Goal: Task Accomplishment & Management: Complete application form

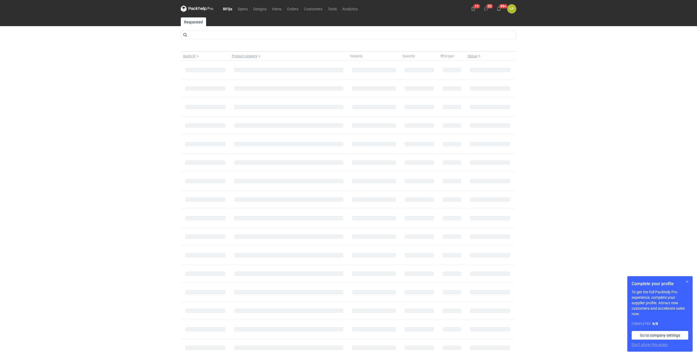
click at [683, 281] on h1 "Complete your profile" at bounding box center [660, 283] width 57 height 7
drag, startPoint x: 685, startPoint y: 282, endPoint x: 682, endPoint y: 281, distance: 3.8
click at [685, 282] on button "button" at bounding box center [687, 281] width 7 height 7
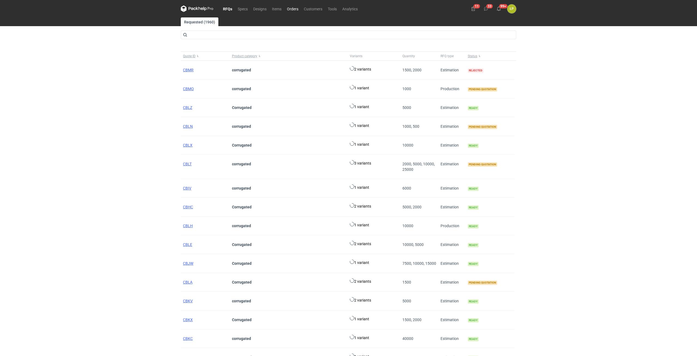
click at [295, 11] on link "Orders" at bounding box center [292, 8] width 17 height 7
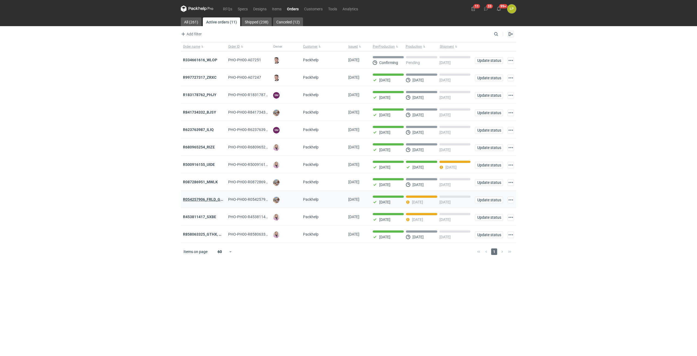
click at [207, 200] on strong "R054257906_FRLD_GMZJ_SABM" at bounding box center [211, 199] width 57 height 4
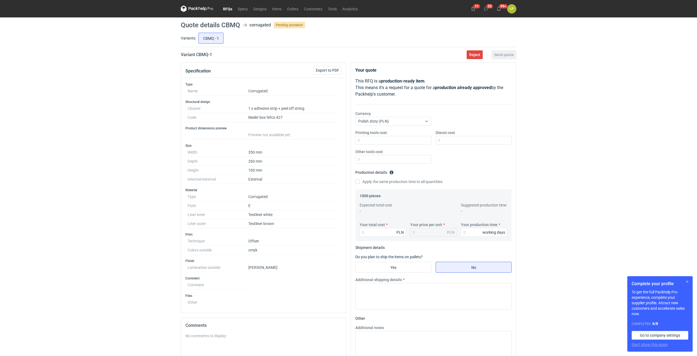
click at [685, 281] on button "button" at bounding box center [687, 281] width 7 height 7
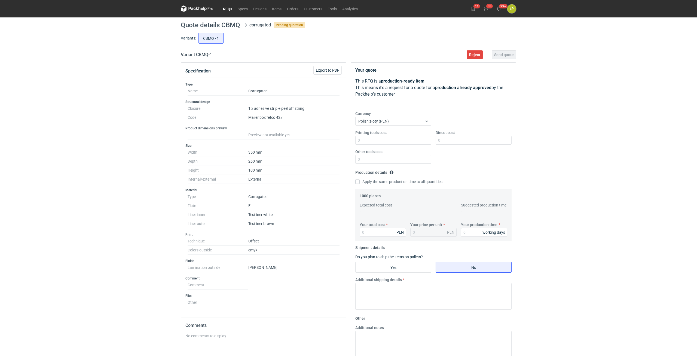
click at [583, 133] on div "RFQs Specs Designs Items Orders Customers Tools Analytics 11 33 99+ ŁP Łukasz P…" at bounding box center [348, 178] width 697 height 356
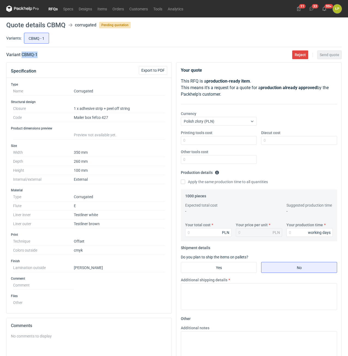
drag, startPoint x: 51, startPoint y: 55, endPoint x: 22, endPoint y: 58, distance: 29.5
click at [22, 58] on div "Variant CBMQ - 1 Reject Send quote" at bounding box center [173, 54] width 335 height 7
copy h2 "CBMQ - 1"
click at [244, 144] on input "Printing tools cost" at bounding box center [219, 140] width 76 height 9
type input "0"
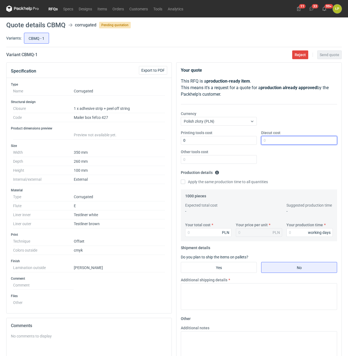
click at [279, 144] on input "Diecut cost" at bounding box center [299, 140] width 76 height 9
click at [280, 142] on input "Diecut cost" at bounding box center [299, 140] width 76 height 9
type input "1800"
click at [237, 157] on input "Other tools cost" at bounding box center [219, 159] width 76 height 9
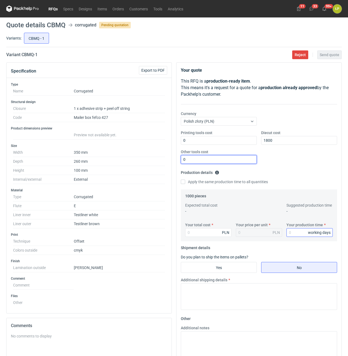
type input "0"
click at [299, 236] on input "Your production time" at bounding box center [309, 232] width 46 height 9
type input "15"
click at [206, 229] on input "Your total cost" at bounding box center [208, 232] width 46 height 9
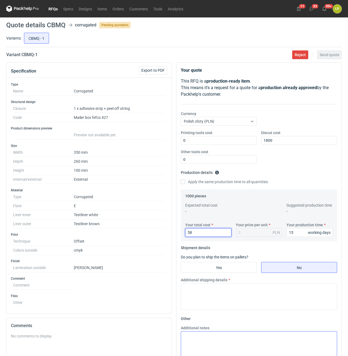
type input "580"
type input "0.58"
type input "5800"
type input "5.8"
type input "5800"
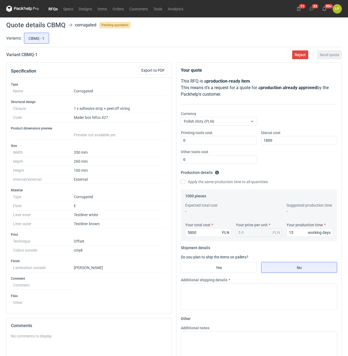
click at [238, 261] on fieldset "Shipment details Do you plan to ship the items on pallets? Yes No Additional sh…" at bounding box center [259, 278] width 156 height 71
click at [237, 264] on input "Yes" at bounding box center [218, 267] width 75 height 10
radio input "true"
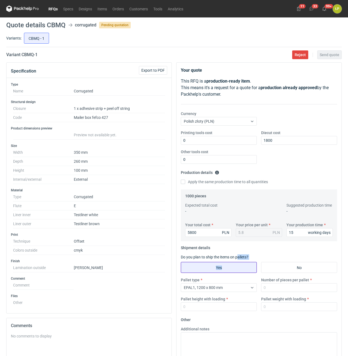
scroll to position [93, 0]
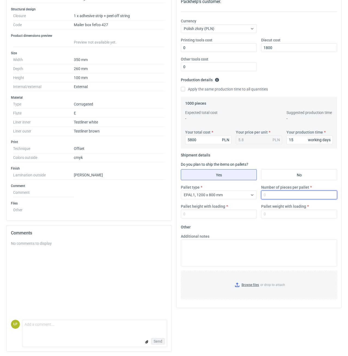
click at [274, 192] on input "Number of pieces per pallet" at bounding box center [299, 194] width 76 height 9
click at [291, 195] on input "Number of pieces per pallet" at bounding box center [299, 194] width 76 height 9
type input "1000"
click at [236, 213] on input "Pallet height with loading" at bounding box center [219, 213] width 76 height 9
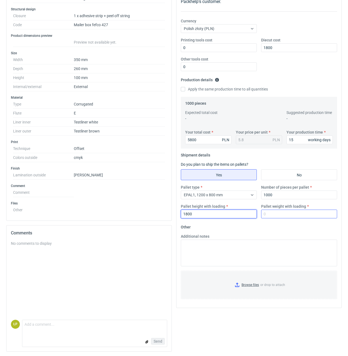
type input "1800"
click at [269, 213] on input "Pallet weight with loading" at bounding box center [299, 213] width 76 height 9
click at [282, 215] on input "Pallet weight with loading" at bounding box center [299, 213] width 76 height 9
type input "385"
click at [281, 225] on form "Other Additional notes Browse files or drop to attach" at bounding box center [259, 262] width 156 height 81
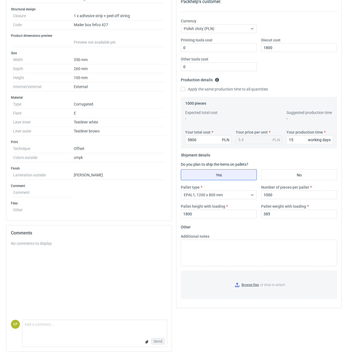
scroll to position [0, 0]
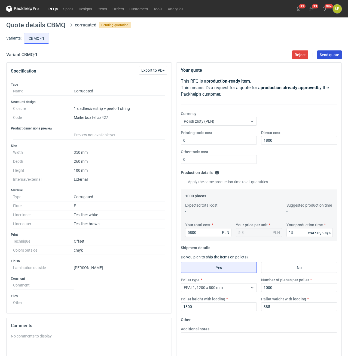
click at [323, 57] on button "Send quote" at bounding box center [329, 54] width 25 height 9
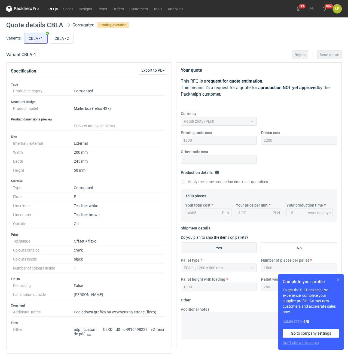
click at [338, 277] on button "button" at bounding box center [338, 279] width 7 height 7
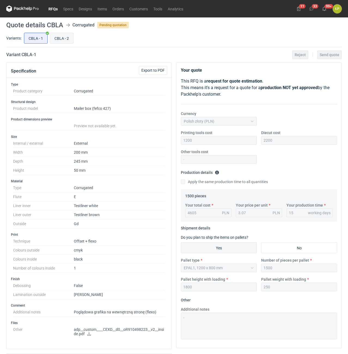
click at [63, 40] on input "CBLA - 2" at bounding box center [61, 38] width 23 height 10
radio input "true"
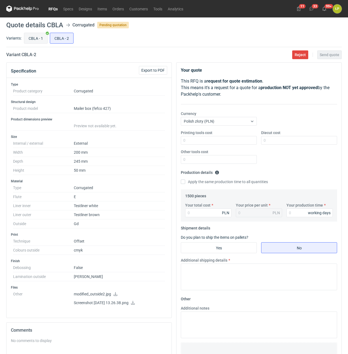
click at [39, 40] on input "CBLA - 1" at bounding box center [35, 38] width 23 height 10
radio input "true"
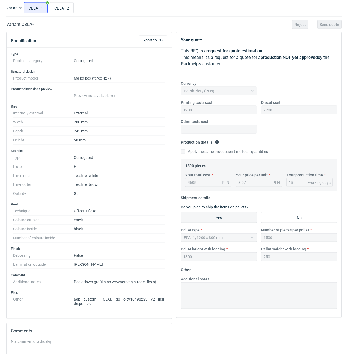
scroll to position [46, 0]
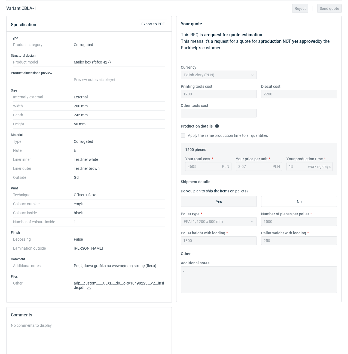
click at [88, 288] on icon at bounding box center [89, 287] width 4 height 4
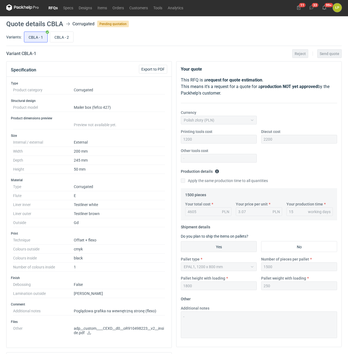
scroll to position [0, 0]
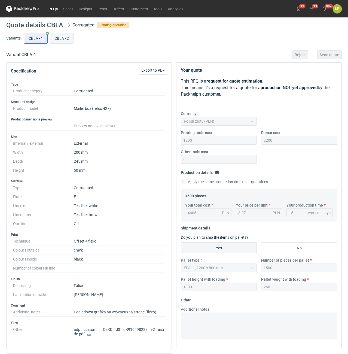
click at [59, 38] on input "CBLA - 2" at bounding box center [61, 38] width 23 height 10
radio input "true"
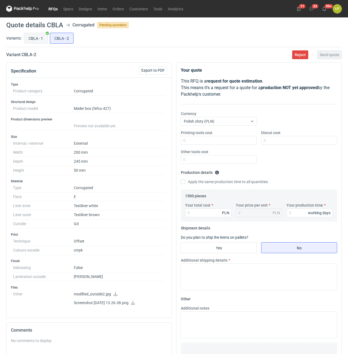
click at [39, 38] on input "CBLA - 1" at bounding box center [35, 38] width 23 height 10
radio input "true"
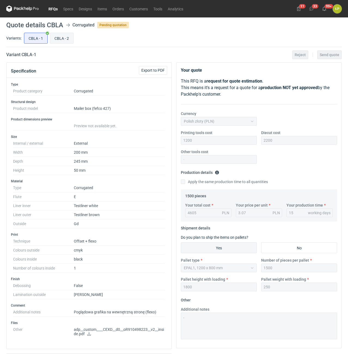
click at [65, 38] on input "CBLA - 2" at bounding box center [61, 38] width 23 height 10
radio input "true"
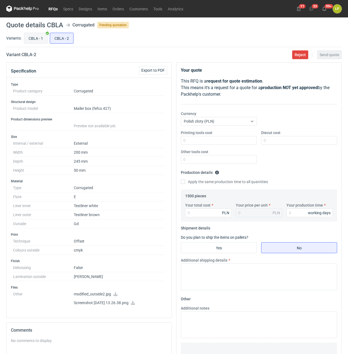
click at [40, 37] on input "CBLA - 1" at bounding box center [35, 38] width 23 height 10
radio input "true"
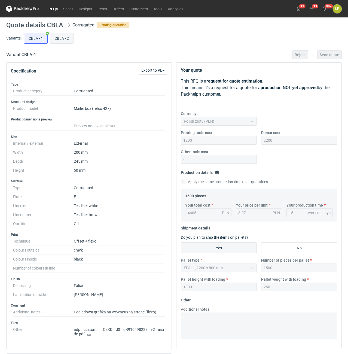
click at [66, 39] on input "CBLA - 2" at bounding box center [61, 38] width 23 height 10
radio input "true"
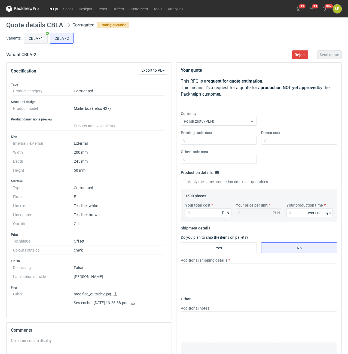
click at [37, 39] on input "CBLA - 1" at bounding box center [35, 38] width 23 height 10
radio input "true"
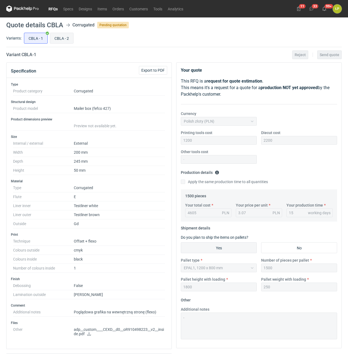
click at [66, 38] on input "CBLA - 2" at bounding box center [61, 38] width 23 height 10
radio input "true"
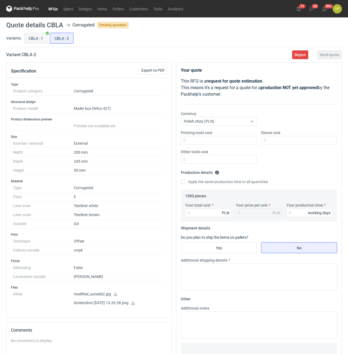
click at [33, 37] on input "CBLA - 1" at bounding box center [35, 38] width 23 height 10
radio input "true"
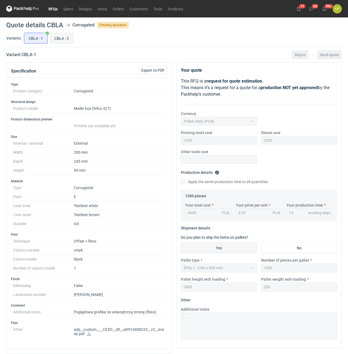
click at [69, 34] on input "CBLA - 2" at bounding box center [61, 38] width 23 height 10
radio input "true"
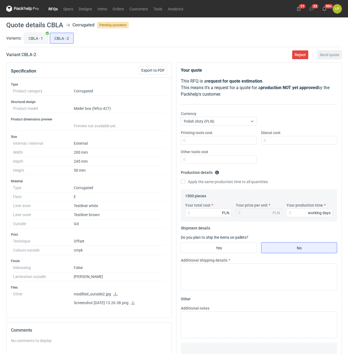
click at [37, 36] on input "CBLA - 1" at bounding box center [35, 38] width 23 height 10
radio input "true"
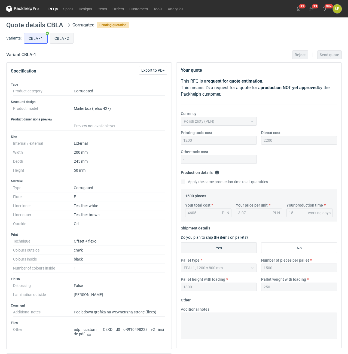
click at [70, 35] on input "CBLA - 2" at bounding box center [61, 38] width 23 height 10
radio input "true"
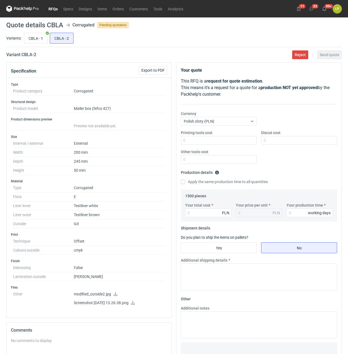
click at [117, 292] on icon at bounding box center [115, 294] width 4 height 4
click at [135, 303] on icon at bounding box center [133, 303] width 4 height 4
click at [37, 40] on input "CBLA - 1" at bounding box center [35, 38] width 23 height 10
radio input "true"
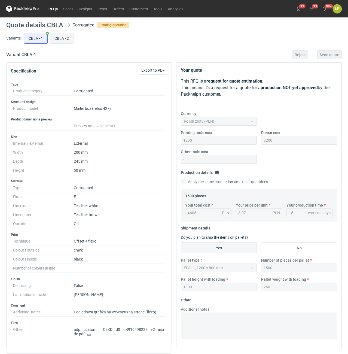
click at [71, 40] on input "CBLA - 2" at bounding box center [61, 38] width 23 height 10
radio input "true"
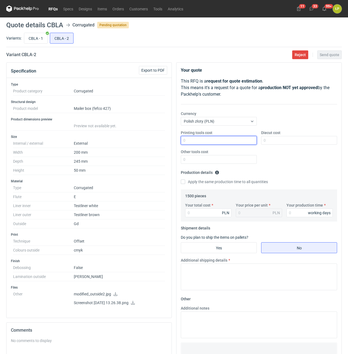
click at [224, 140] on input "Printing tools cost" at bounding box center [219, 140] width 76 height 9
type input "0"
click at [277, 140] on input "Diecut cost" at bounding box center [299, 140] width 76 height 9
type input "2200"
click at [249, 155] on div "Other tools cost" at bounding box center [219, 156] width 80 height 15
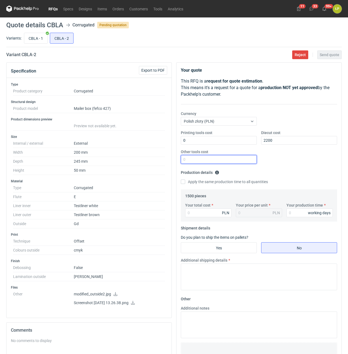
click at [248, 157] on input "Other tools cost" at bounding box center [219, 159] width 76 height 9
type input "0"
click at [296, 212] on input "Your production time" at bounding box center [309, 212] width 46 height 9
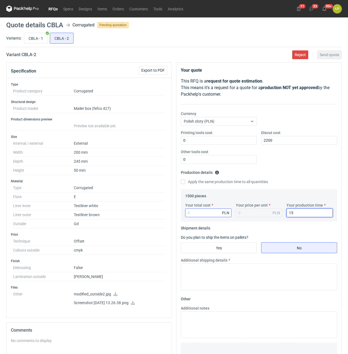
type input "15"
click at [210, 214] on input "Your total cost" at bounding box center [208, 212] width 46 height 9
type input "4230"
type input "2.82"
type input "4230"
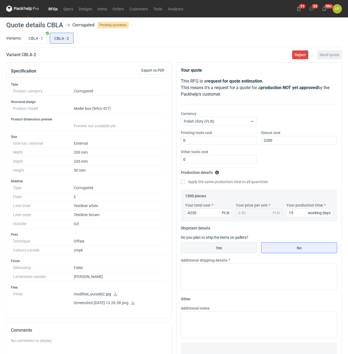
click at [234, 245] on input "Yes" at bounding box center [218, 247] width 75 height 10
radio input "true"
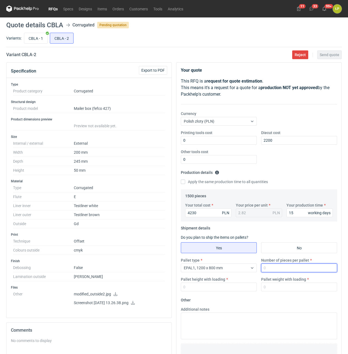
click at [274, 268] on input "Number of pieces per pallet" at bounding box center [299, 267] width 76 height 9
type input "2800"
click at [244, 283] on div "Pallet height with loading" at bounding box center [219, 283] width 80 height 15
click at [243, 286] on input "Pallet height with loading" at bounding box center [219, 286] width 76 height 9
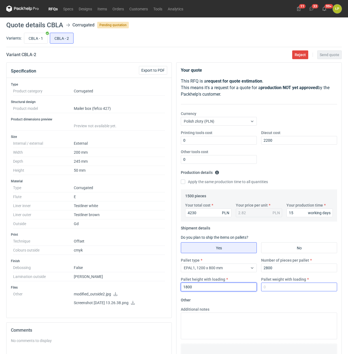
type input "1800"
click at [282, 291] on input "Pallet weight with loading" at bounding box center [299, 286] width 76 height 9
click at [41, 39] on input "CBLA - 1" at bounding box center [35, 38] width 23 height 10
radio input "true"
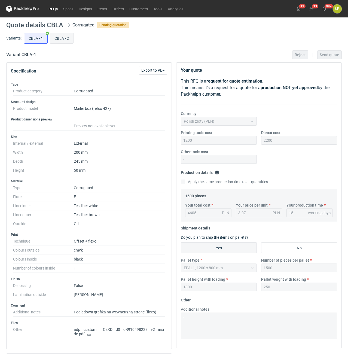
click at [73, 35] on input "CBLA - 2" at bounding box center [61, 38] width 23 height 10
radio input "true"
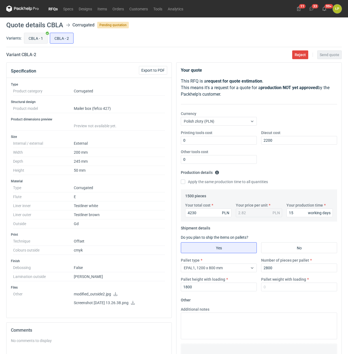
click at [37, 36] on input "CBLA - 1" at bounding box center [35, 38] width 23 height 10
radio input "true"
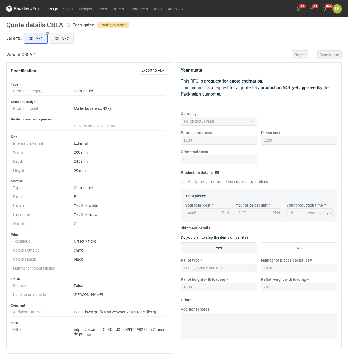
click at [69, 42] on input "CBLA - 2" at bounding box center [61, 38] width 23 height 10
radio input "true"
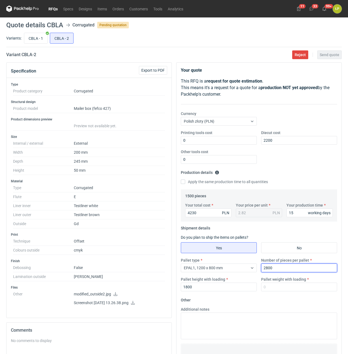
drag, startPoint x: 281, startPoint y: 265, endPoint x: 255, endPoint y: 266, distance: 25.9
click at [261, 266] on input "2800" at bounding box center [299, 267] width 76 height 9
type input "1500"
click at [270, 288] on input "Pallet weight with loading" at bounding box center [299, 286] width 76 height 9
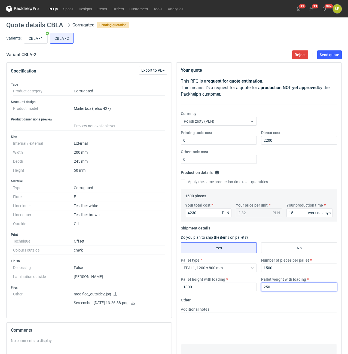
type input "250"
click at [256, 305] on fieldset "Other Additional notes Browse files or drop to attach" at bounding box center [259, 335] width 156 height 81
click at [328, 56] on button "Send quote" at bounding box center [329, 54] width 25 height 9
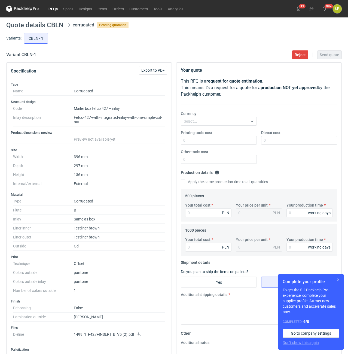
click at [336, 280] on button "button" at bounding box center [338, 279] width 7 height 7
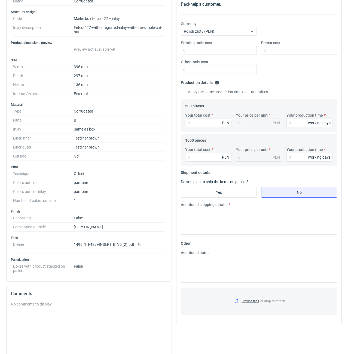
scroll to position [93, 0]
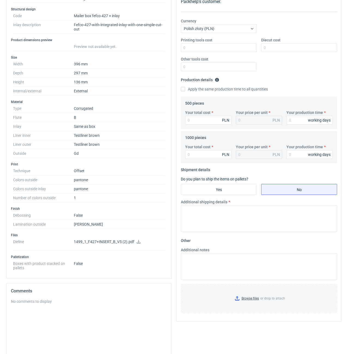
click at [138, 243] on icon at bounding box center [139, 242] width 4 height 4
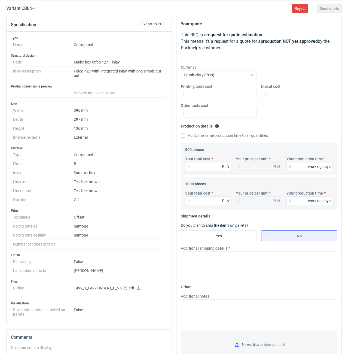
scroll to position [0, 0]
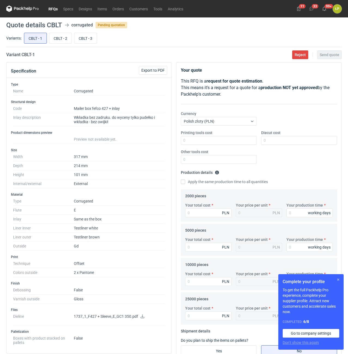
click at [337, 277] on button "button" at bounding box center [338, 279] width 7 height 7
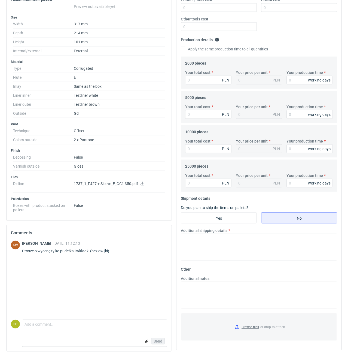
scroll to position [135, 0]
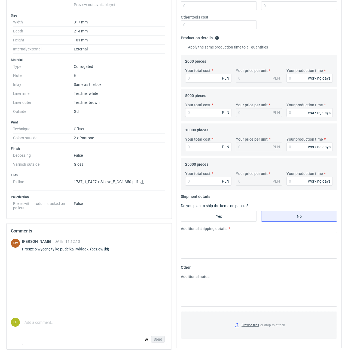
click at [143, 182] on icon at bounding box center [142, 182] width 4 height 4
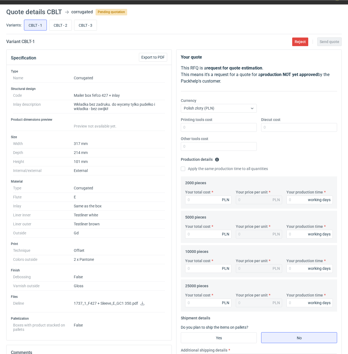
scroll to position [0, 0]
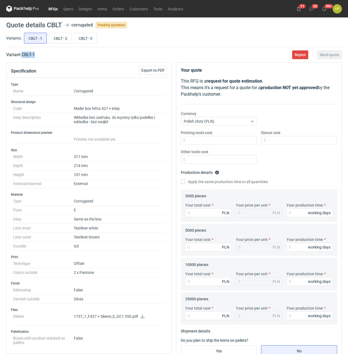
drag, startPoint x: 48, startPoint y: 58, endPoint x: 22, endPoint y: 55, distance: 26.3
click at [22, 55] on main "Quote details CBLT corrugated Pending quotation Variants: CBLT - 1 CBLT - 2 CBL…" at bounding box center [174, 252] width 340 height 471
copy h2 "CBLT - 1"
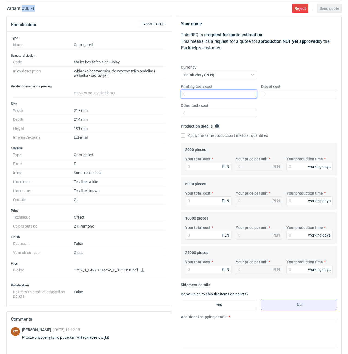
click at [197, 94] on input "Printing tools cost" at bounding box center [219, 94] width 76 height 9
type input "0"
click at [277, 95] on input "Diecut cost" at bounding box center [299, 94] width 76 height 9
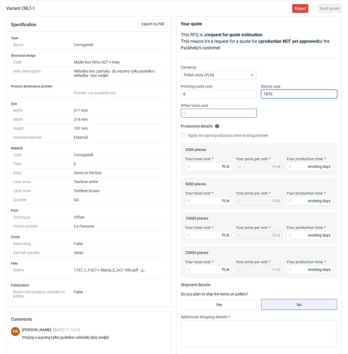
type input "1870"
click at [228, 114] on input "Other tools cost" at bounding box center [219, 113] width 76 height 9
type input "0"
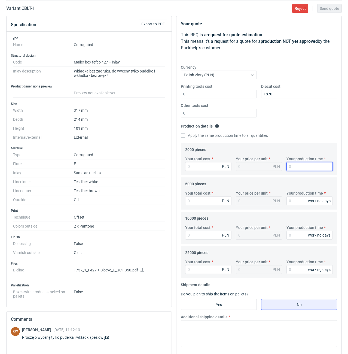
click at [293, 167] on input "Your production time" at bounding box center [309, 166] width 46 height 9
type input "15"
drag, startPoint x: 205, startPoint y: 135, endPoint x: 205, endPoint y: 142, distance: 7.4
click at [205, 134] on label "Apply the same production time to all quantities" at bounding box center [224, 135] width 87 height 5
click at [185, 134] on input "Apply the same production time to all quantities" at bounding box center [183, 135] width 4 height 4
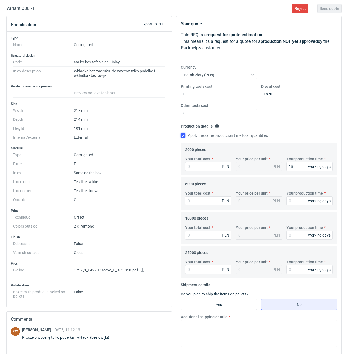
checkbox input "true"
type input "15"
click at [209, 164] on input "Your total cost" at bounding box center [208, 166] width 46 height 9
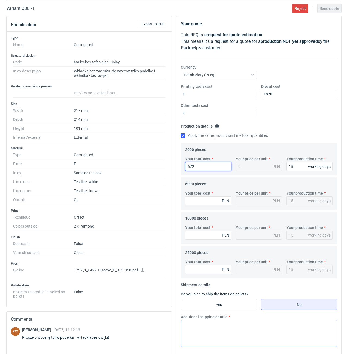
type input "6720"
type input "3.36"
type input "6720"
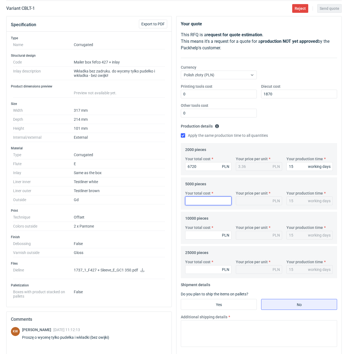
click at [218, 202] on input "Your total cost" at bounding box center [208, 200] width 46 height 9
type input "13700"
type input "2.74"
type input "13700"
click at [213, 237] on input "Your total cost" at bounding box center [208, 235] width 46 height 9
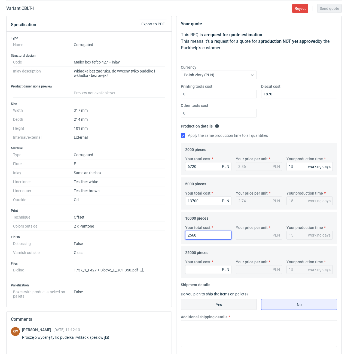
type input "25600"
type input "2.56"
type input "25600"
click at [206, 273] on input "Your total cost" at bounding box center [208, 269] width 46 height 9
type input "61500"
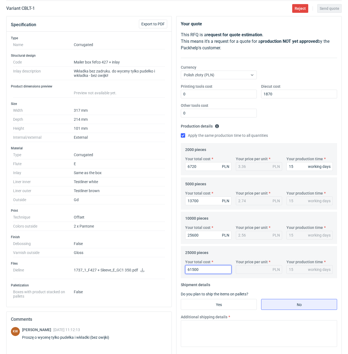
type input "2.46"
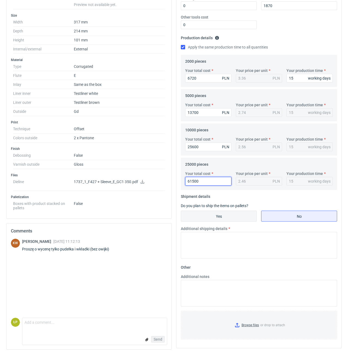
type input "61500"
click at [232, 212] on input "Yes" at bounding box center [218, 216] width 75 height 10
radio input "true"
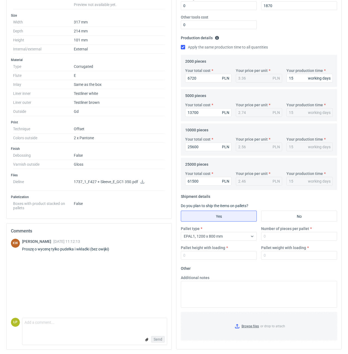
click at [277, 242] on div "Pallet type EPAL1, 1200 x 800 mm Number of pieces per pallet Pallet height with…" at bounding box center [259, 245] width 161 height 38
click at [278, 239] on input "Number of pieces per pallet" at bounding box center [299, 236] width 76 height 9
type input "1000"
click at [238, 255] on input "Pallet height with loading" at bounding box center [219, 255] width 76 height 9
type input "1800"
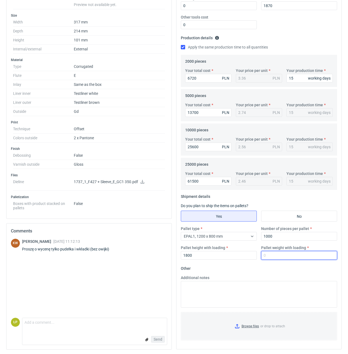
click at [288, 254] on input "Pallet weight with loading" at bounding box center [299, 255] width 76 height 9
click at [288, 253] on input "Pallet weight with loading" at bounding box center [299, 255] width 76 height 9
type input "420"
click at [289, 271] on fieldset "Other Additional notes Browse files or drop to attach" at bounding box center [259, 304] width 156 height 81
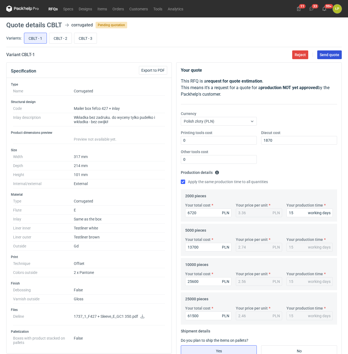
click at [326, 56] on span "Send quote" at bounding box center [330, 55] width 20 height 4
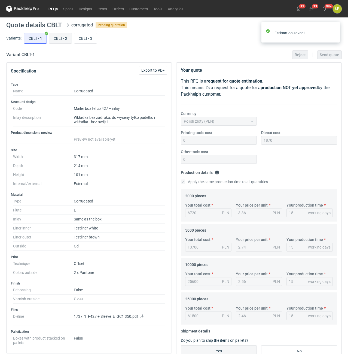
click at [57, 39] on input "CBLT - 2" at bounding box center [60, 38] width 22 height 10
radio input "true"
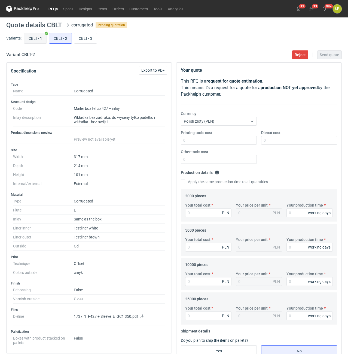
click at [37, 38] on input "CBLT - 1" at bounding box center [35, 38] width 22 height 10
radio input "true"
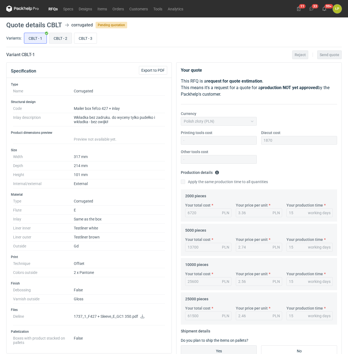
click at [61, 38] on input "CBLT - 2" at bounding box center [60, 38] width 22 height 10
radio input "true"
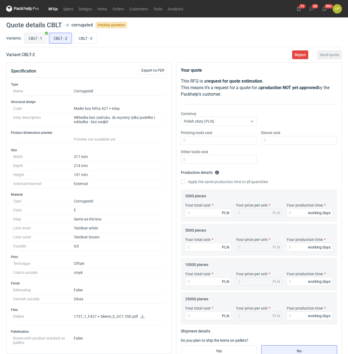
click at [39, 38] on input "CBLT - 1" at bounding box center [35, 38] width 22 height 10
radio input "true"
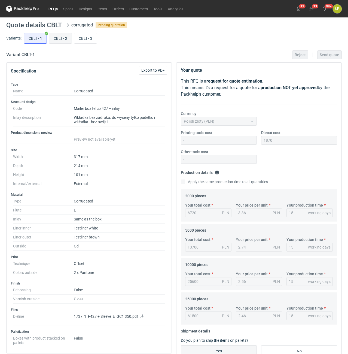
click at [54, 37] on input "CBLT - 2" at bounding box center [60, 38] width 22 height 10
radio input "true"
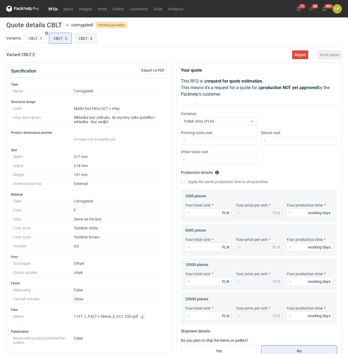
click at [82, 36] on input "CBLT - 3" at bounding box center [85, 38] width 22 height 10
radio input "true"
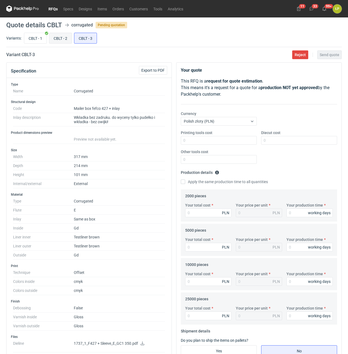
click at [67, 37] on input "CBLT - 2" at bounding box center [60, 38] width 22 height 10
radio input "true"
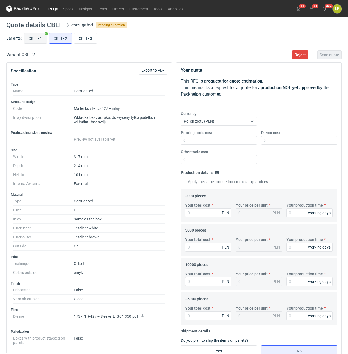
click at [40, 40] on input "CBLT - 1" at bounding box center [35, 38] width 22 height 10
radio input "true"
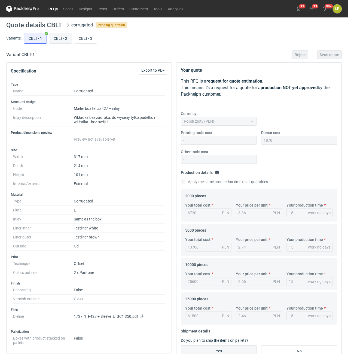
click at [58, 39] on input "CBLT - 2" at bounding box center [60, 38] width 22 height 10
radio input "true"
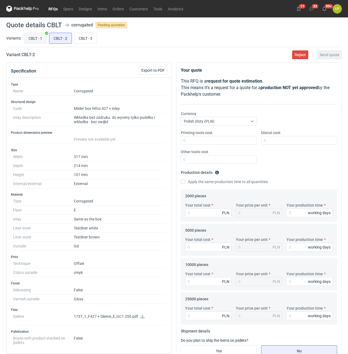
click at [45, 39] on input "CBLT - 1" at bounding box center [35, 38] width 22 height 10
radio input "true"
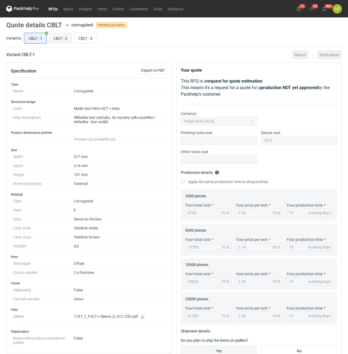
click at [60, 39] on input "CBLT - 2" at bounding box center [60, 38] width 22 height 10
radio input "true"
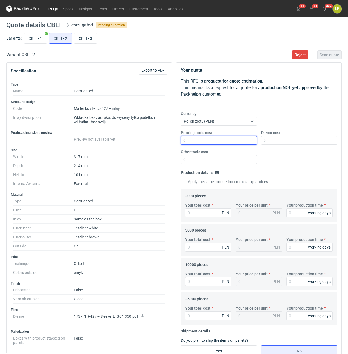
click at [216, 141] on input "Printing tools cost" at bounding box center [219, 140] width 76 height 9
type input "0"
click at [283, 138] on input "Diecut cost" at bounding box center [299, 140] width 76 height 9
type input "1870"
drag, startPoint x: 235, startPoint y: 153, endPoint x: 237, endPoint y: 158, distance: 4.9
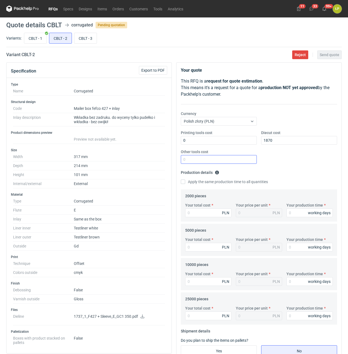
click at [235, 153] on div "Other tools cost" at bounding box center [219, 156] width 80 height 15
click at [237, 158] on input "Other tools cost" at bounding box center [219, 159] width 76 height 9
type input "0"
click at [294, 215] on input "Your production time" at bounding box center [309, 212] width 46 height 9
type input "15"
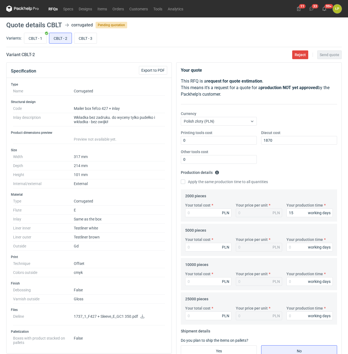
click at [200, 184] on label "Apply the same production time to all quantities" at bounding box center [224, 181] width 87 height 5
click at [185, 184] on input "Apply the same production time to all quantities" at bounding box center [183, 181] width 4 height 4
checkbox input "true"
type input "15"
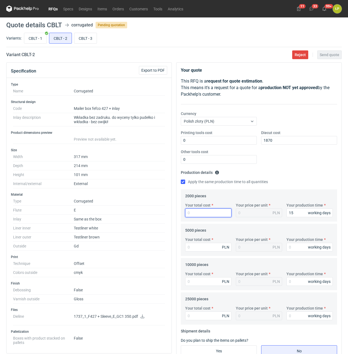
type input "15"
click at [205, 215] on input "Your total cost" at bounding box center [208, 212] width 46 height 9
type input "7280"
type input "3.64"
type input "7280"
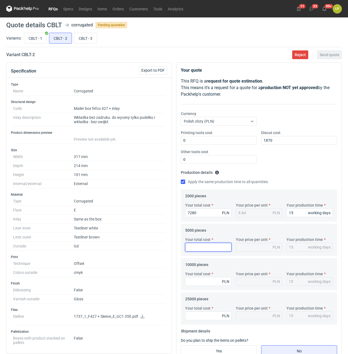
click at [203, 245] on input "Your total cost" at bounding box center [208, 247] width 46 height 9
type input "14750"
type input "2.95"
type input "14750"
click at [213, 283] on input "Your total cost" at bounding box center [208, 281] width 46 height 9
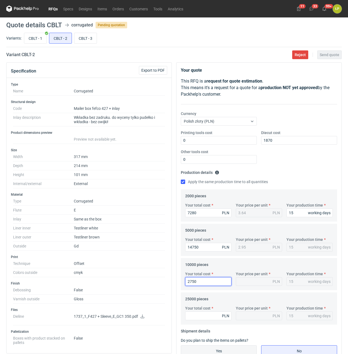
type input "27500"
type input "2.75"
type input "27500"
click at [209, 320] on div "Your total cost PLN Your price per unit PLN Your production time 15 working days" at bounding box center [259, 314] width 152 height 19
click at [208, 317] on input "Your total cost" at bounding box center [208, 315] width 46 height 9
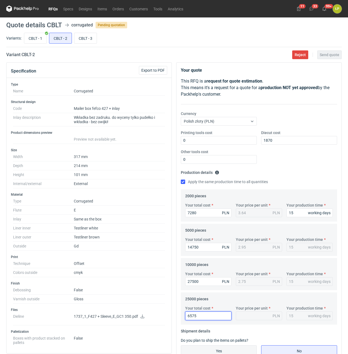
type input "65750"
type input "2.63"
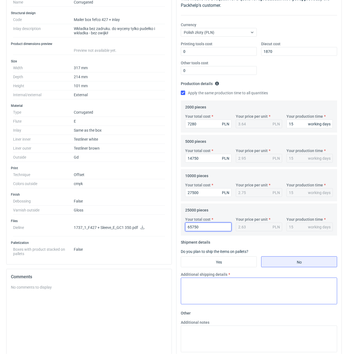
scroll to position [135, 0]
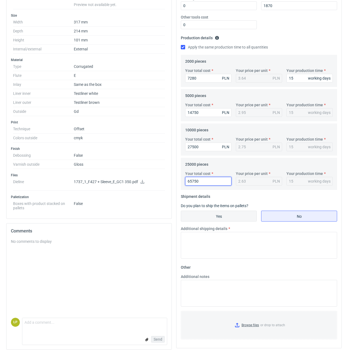
type input "65750"
click at [209, 213] on input "Yes" at bounding box center [218, 216] width 75 height 10
radio input "true"
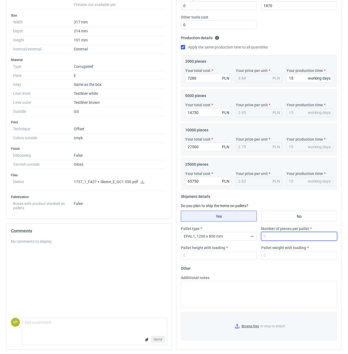
click at [265, 236] on input "Number of pieces per pallet" at bounding box center [299, 236] width 76 height 9
click at [294, 236] on input "Number of pieces per pallet" at bounding box center [299, 236] width 76 height 9
type input "1000"
click at [243, 253] on input "Pallet height with loading" at bounding box center [219, 255] width 76 height 9
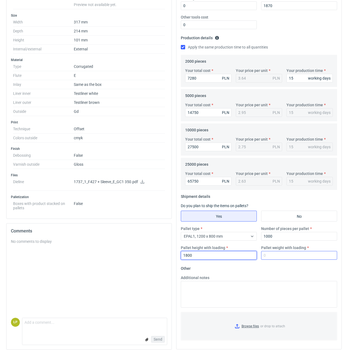
type input "1800"
click at [280, 255] on input "Pallet weight with loading" at bounding box center [299, 255] width 76 height 9
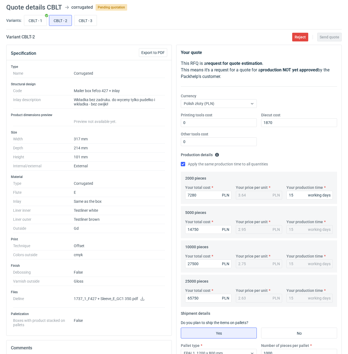
scroll to position [0, 0]
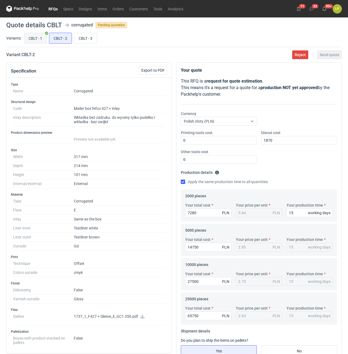
click at [36, 36] on input "CBLT - 1" at bounding box center [35, 38] width 22 height 10
radio input "true"
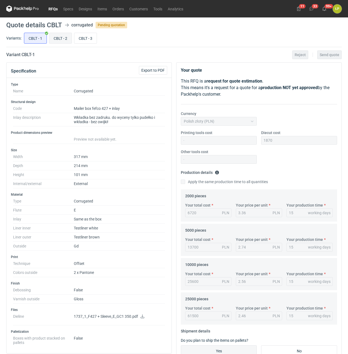
click at [63, 36] on input "CBLT - 2" at bounding box center [60, 38] width 22 height 10
radio input "true"
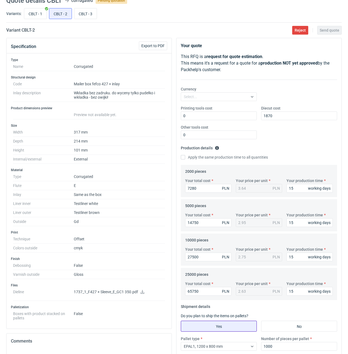
scroll to position [135, 0]
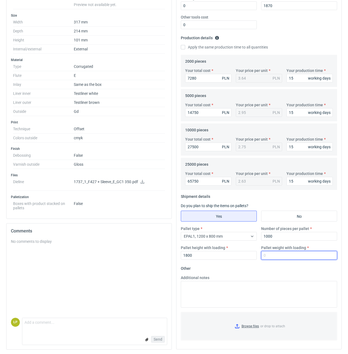
click at [268, 252] on input "Pallet weight with loading" at bounding box center [299, 255] width 76 height 9
type input "420"
click at [264, 264] on div "Pallet type EPAL1, 1200 x 800 mm Number of pieces per pallet 1000 Pallet height…" at bounding box center [259, 245] width 161 height 38
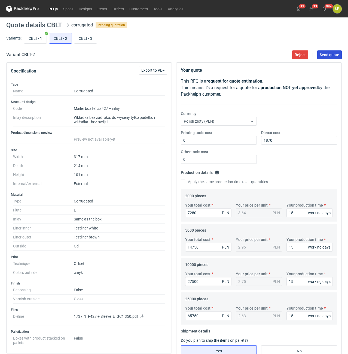
click at [323, 53] on span "Send quote" at bounding box center [330, 55] width 20 height 4
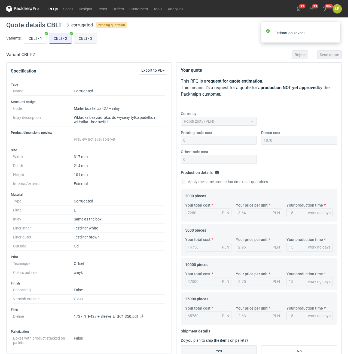
click at [86, 37] on input "CBLT - 3" at bounding box center [85, 38] width 22 height 10
radio input "true"
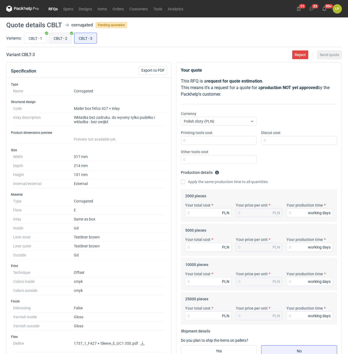
click at [61, 41] on input "CBLT - 2" at bounding box center [60, 38] width 22 height 10
radio input "true"
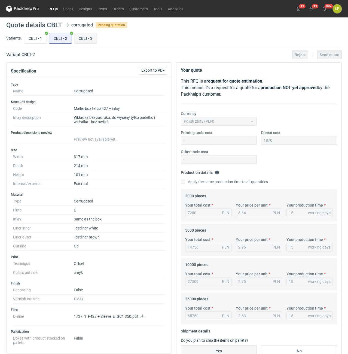
click at [86, 40] on input "CBLT - 3" at bounding box center [85, 38] width 22 height 10
radio input "true"
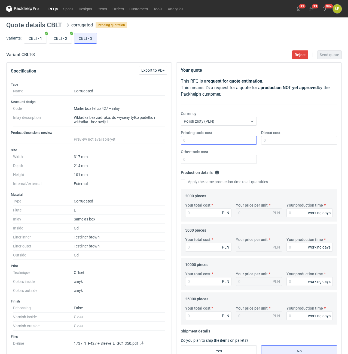
click at [195, 146] on div "Printing tools cost Diecut cost Other tools cost" at bounding box center [259, 149] width 161 height 38
click at [195, 142] on input "Printing tools cost" at bounding box center [219, 140] width 76 height 9
type input "0"
click at [279, 140] on input "Diecut cost" at bounding box center [299, 140] width 76 height 9
type input "1870"
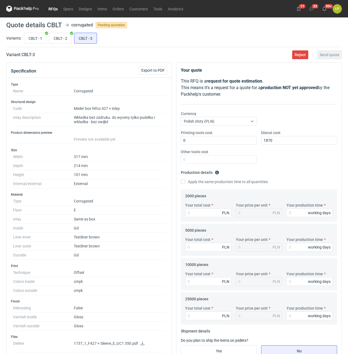
click at [195, 151] on label "Other tools cost" at bounding box center [194, 151] width 27 height 5
click at [195, 155] on input "Other tools cost" at bounding box center [219, 159] width 76 height 9
click at [206, 160] on input "Other tools cost" at bounding box center [219, 159] width 76 height 9
type input "0"
click at [296, 211] on input "Your production time" at bounding box center [309, 212] width 46 height 9
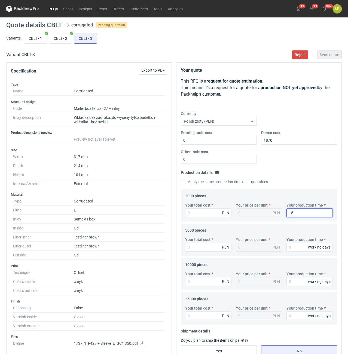
type input "15"
click at [213, 182] on label "Apply the same production time to all quantities" at bounding box center [224, 181] width 87 height 5
click at [185, 182] on input "Apply the same production time to all quantities" at bounding box center [183, 181] width 4 height 4
checkbox input "true"
click at [210, 207] on div "Your total cost PLN" at bounding box center [208, 209] width 51 height 15
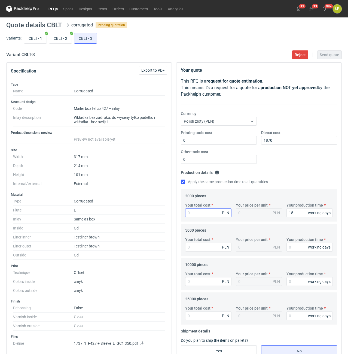
type input "15"
click at [210, 210] on input "Your total cost" at bounding box center [208, 212] width 46 height 9
type input "11600"
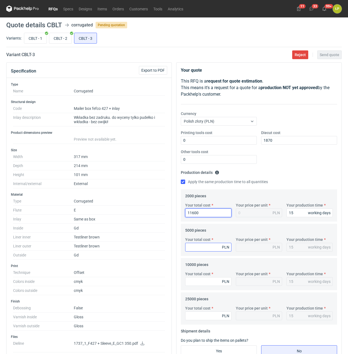
type input "5.8"
type input "11600"
click at [218, 247] on input "Your total cost" at bounding box center [208, 247] width 46 height 9
type input "22550"
type input "4.51"
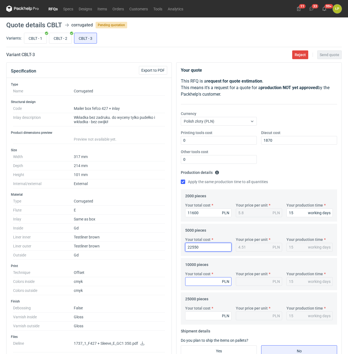
type input "22550"
click at [213, 278] on input "Your total cost" at bounding box center [208, 281] width 46 height 9
type input "41600"
type input "4.16"
type input "41600"
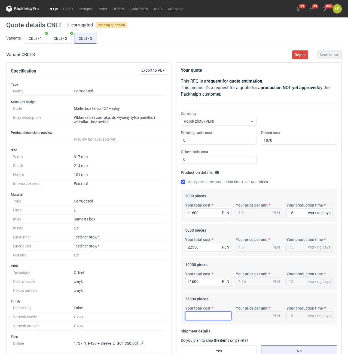
click at [215, 312] on input "Your total cost" at bounding box center [208, 315] width 46 height 9
type input "98750"
type input "3.95"
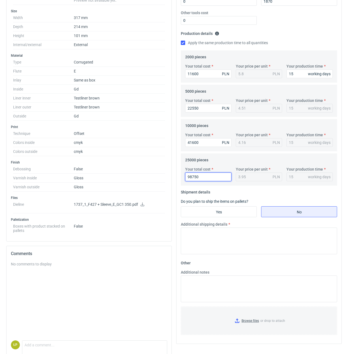
type input "98750"
click at [229, 203] on label "Do you plan to ship the items on pallets?" at bounding box center [215, 201] width 68 height 4
click at [229, 209] on input "Yes" at bounding box center [218, 211] width 75 height 10
radio input "true"
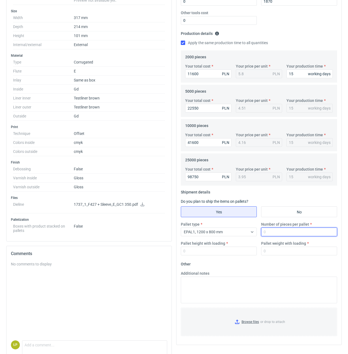
click at [269, 231] on input "Number of pieces per pallet" at bounding box center [299, 231] width 76 height 9
type input "800"
click at [229, 254] on input "Pallet height with loading" at bounding box center [219, 250] width 76 height 9
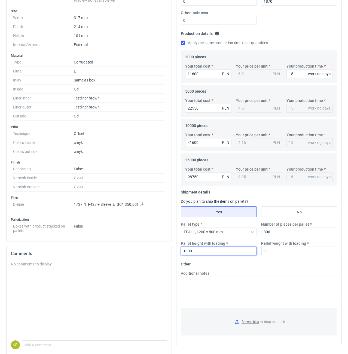
type input "1800"
click at [270, 254] on input "Pallet weight with loading" at bounding box center [299, 250] width 76 height 9
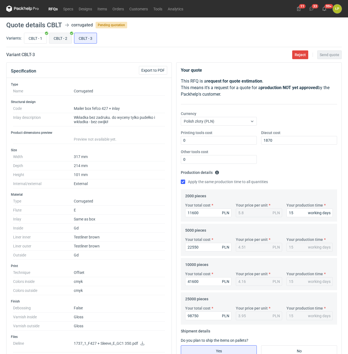
click at [68, 41] on input "CBLT - 2" at bounding box center [60, 38] width 22 height 10
radio input "true"
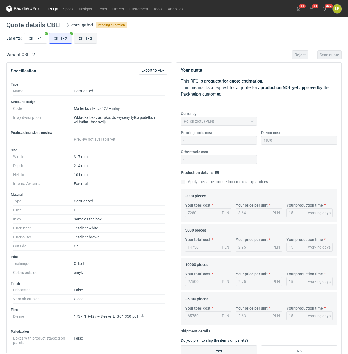
click at [77, 33] on input "CBLT - 3" at bounding box center [85, 38] width 22 height 10
radio input "true"
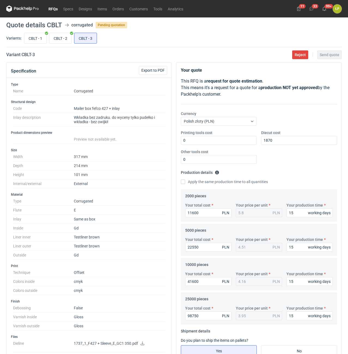
scroll to position [139, 0]
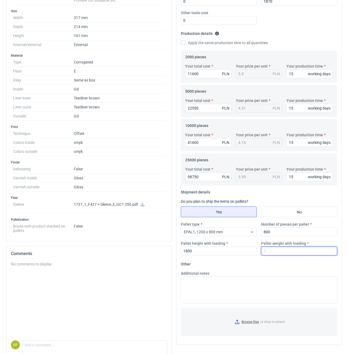
click at [273, 251] on input "Pallet weight with loading" at bounding box center [299, 250] width 76 height 9
type input "450"
click at [281, 265] on fieldset "Other Additional notes Browse files or drop to attach" at bounding box center [259, 299] width 156 height 81
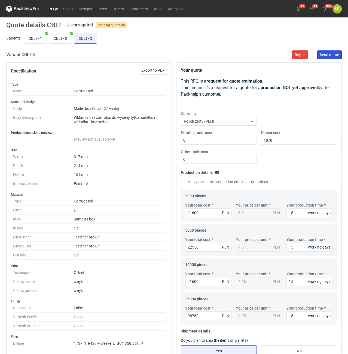
click at [331, 54] on span "Send quote" at bounding box center [330, 55] width 20 height 4
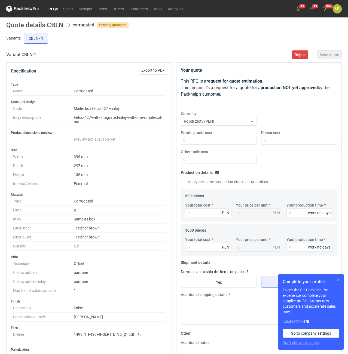
click at [337, 281] on button "button" at bounding box center [338, 279] width 7 height 7
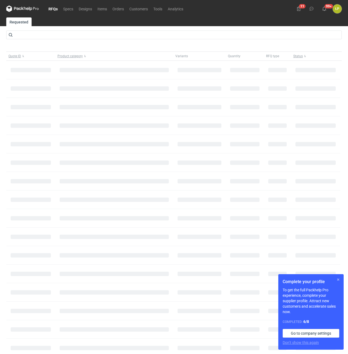
click at [337, 280] on button "button" at bounding box center [338, 279] width 7 height 7
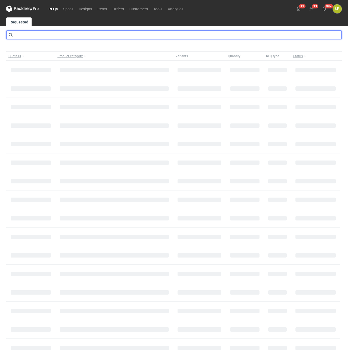
click at [80, 34] on input "text" at bounding box center [173, 34] width 335 height 9
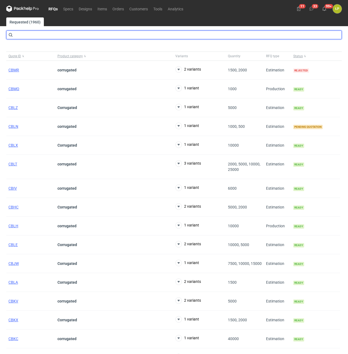
click at [80, 34] on input "text" at bounding box center [173, 34] width 335 height 9
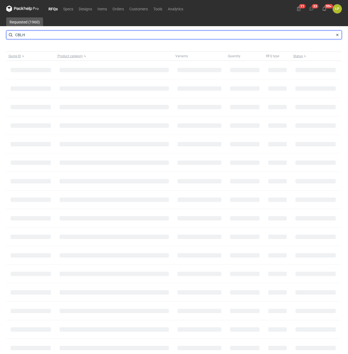
type input "CBLH"
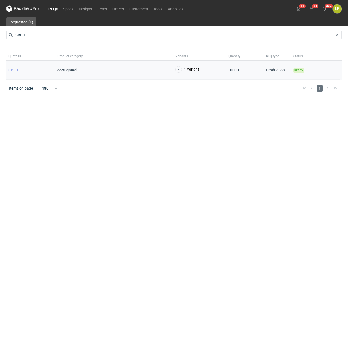
click at [17, 70] on span "CBLH" at bounding box center [13, 70] width 10 height 4
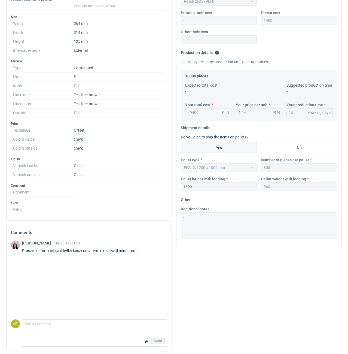
scroll to position [121, 0]
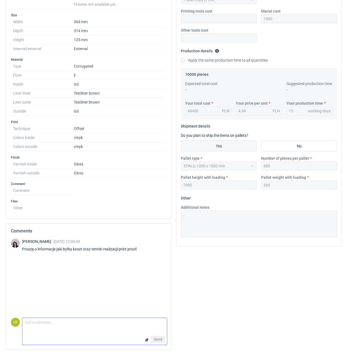
click at [92, 322] on textarea "Comment message" at bounding box center [94, 323] width 145 height 11
type textarea "D"
type textarea "dzień dobry, cyfrowy 5 dni roboczych, do wyceny potrzebujemy projekt."
click at [154, 339] on button "Send" at bounding box center [158, 339] width 14 height 7
click at [199, 317] on div "Your quote This RFQ is a production-ready item . This means it's a request for …" at bounding box center [259, 147] width 170 height 413
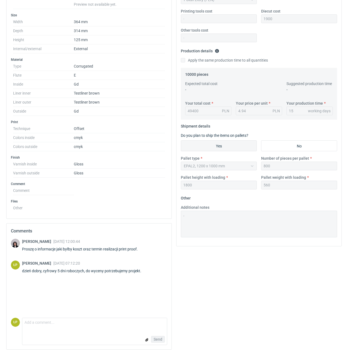
scroll to position [0, 0]
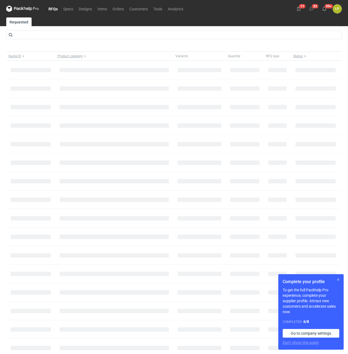
click at [338, 276] on div "Complete your profile To get the full Packhelp Pro experience, complete your su…" at bounding box center [310, 311] width 65 height 75
click at [338, 279] on button "button" at bounding box center [338, 279] width 7 height 7
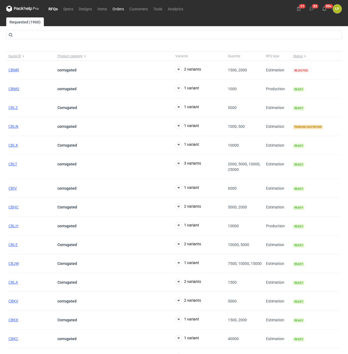
click at [117, 10] on link "Orders" at bounding box center [118, 8] width 17 height 7
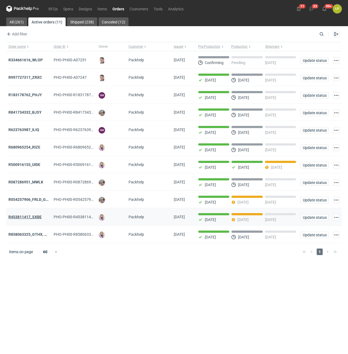
click at [27, 219] on strong "R453811417_SXBE" at bounding box center [24, 217] width 33 height 4
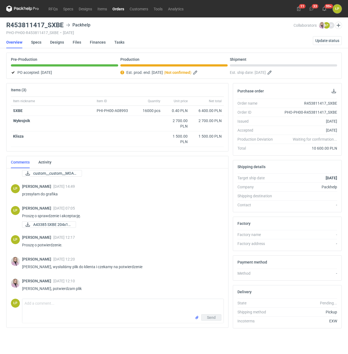
scroll to position [155, 0]
click at [56, 44] on link "Designs" at bounding box center [57, 42] width 14 height 12
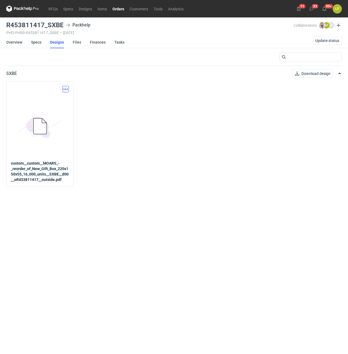
click at [65, 88] on button "button" at bounding box center [65, 89] width 7 height 7
click at [60, 101] on link "Download design part" at bounding box center [42, 101] width 50 height 9
click at [18, 44] on link "Overview" at bounding box center [14, 42] width 16 height 12
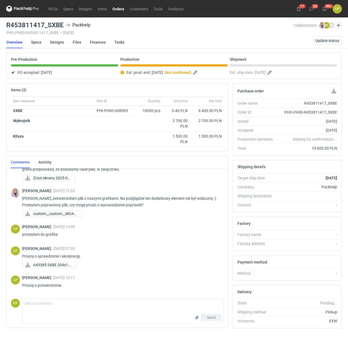
scroll to position [16, 0]
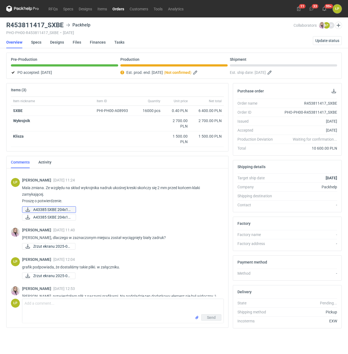
click at [52, 210] on span "A43385 SXBE 204x14..." at bounding box center [52, 209] width 38 height 6
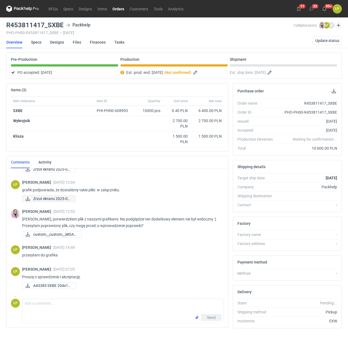
scroll to position [109, 0]
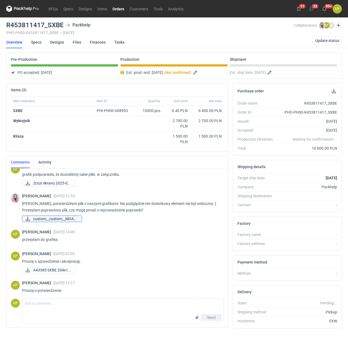
click at [66, 219] on span "custom__custom__MOAR..." at bounding box center [55, 219] width 44 height 6
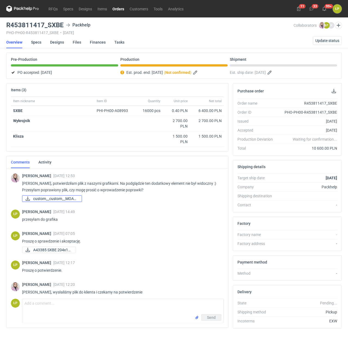
scroll to position [155, 0]
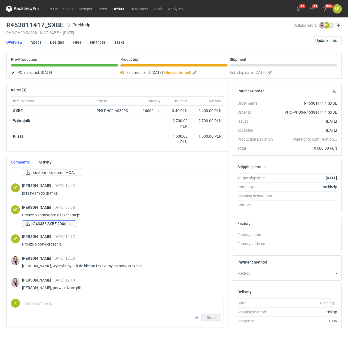
click at [59, 223] on span "A43385 SXBE 204x14..." at bounding box center [52, 224] width 38 height 6
click at [38, 42] on link "Specs" at bounding box center [36, 42] width 10 height 12
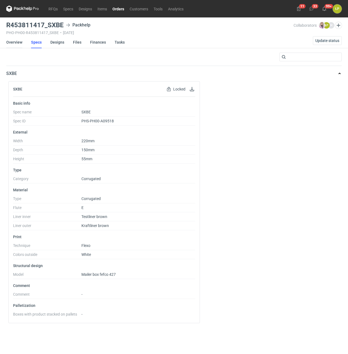
click at [20, 45] on link "Overview" at bounding box center [14, 42] width 16 height 12
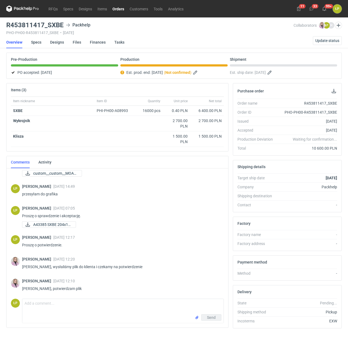
scroll to position [155, 0]
click at [121, 10] on link "Orders" at bounding box center [118, 8] width 17 height 7
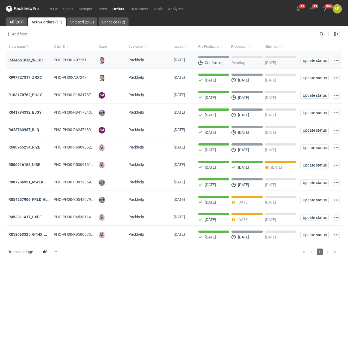
click at [19, 58] on strong "R334661616_WLOP" at bounding box center [25, 60] width 34 height 4
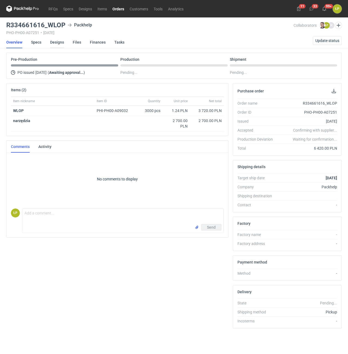
click at [56, 43] on link "Designs" at bounding box center [57, 42] width 14 height 12
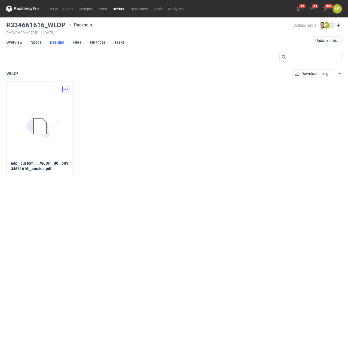
click at [66, 86] on button "button" at bounding box center [65, 89] width 7 height 7
click at [62, 98] on link "Download design part" at bounding box center [42, 101] width 50 height 9
